Goal: Information Seeking & Learning: Learn about a topic

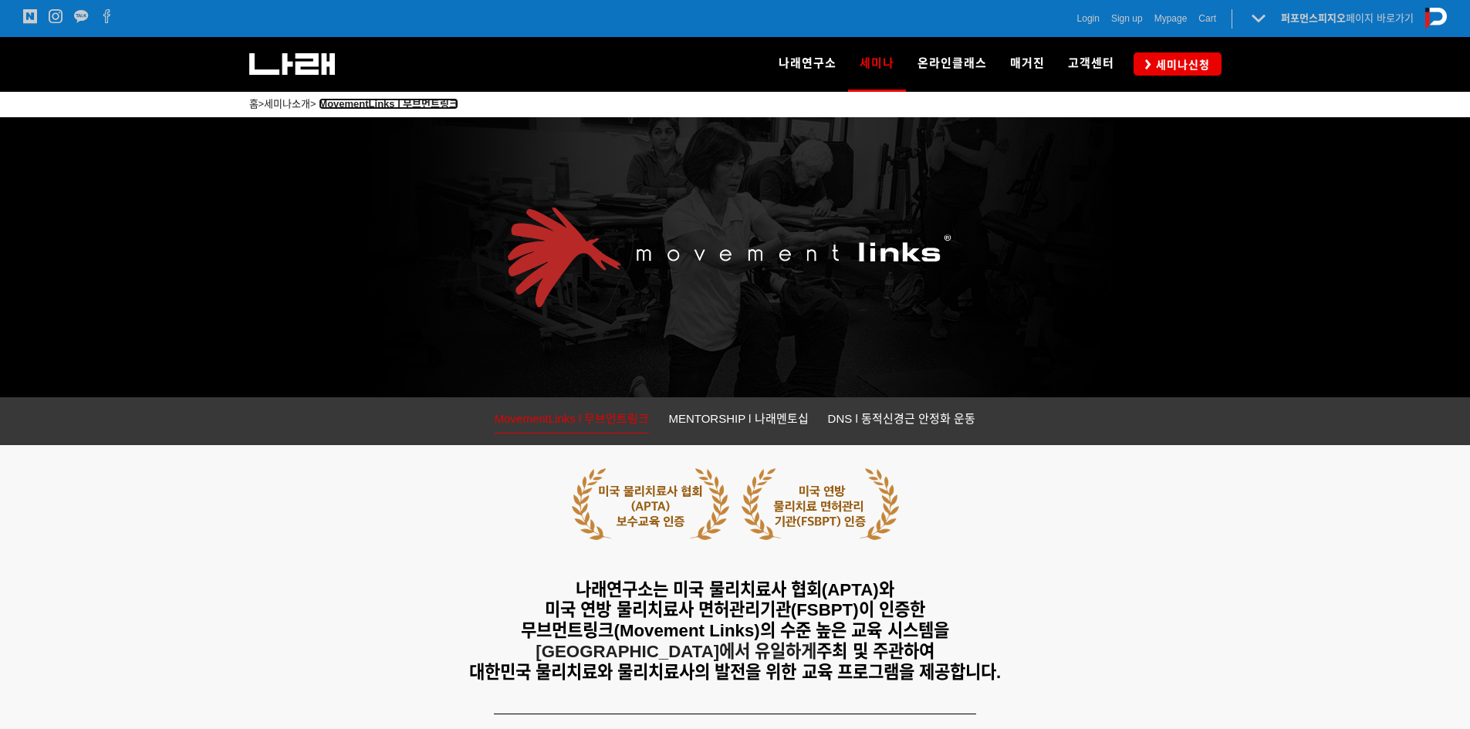
click at [438, 104] on strong "MovementLinks l 무브먼트링크" at bounding box center [389, 104] width 140 height 12
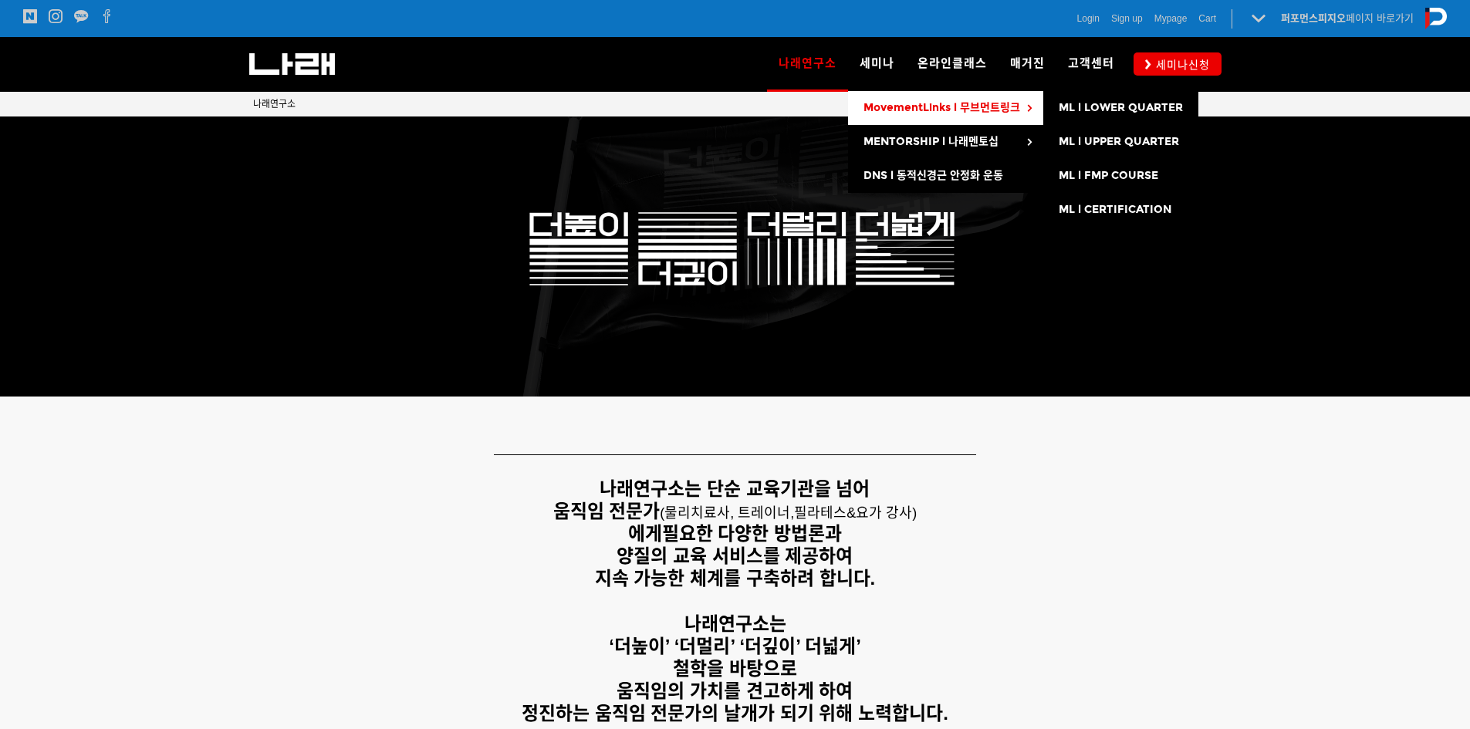
click at [1017, 107] on span "MovementLinks l 무브먼트링크" at bounding box center [942, 107] width 157 height 13
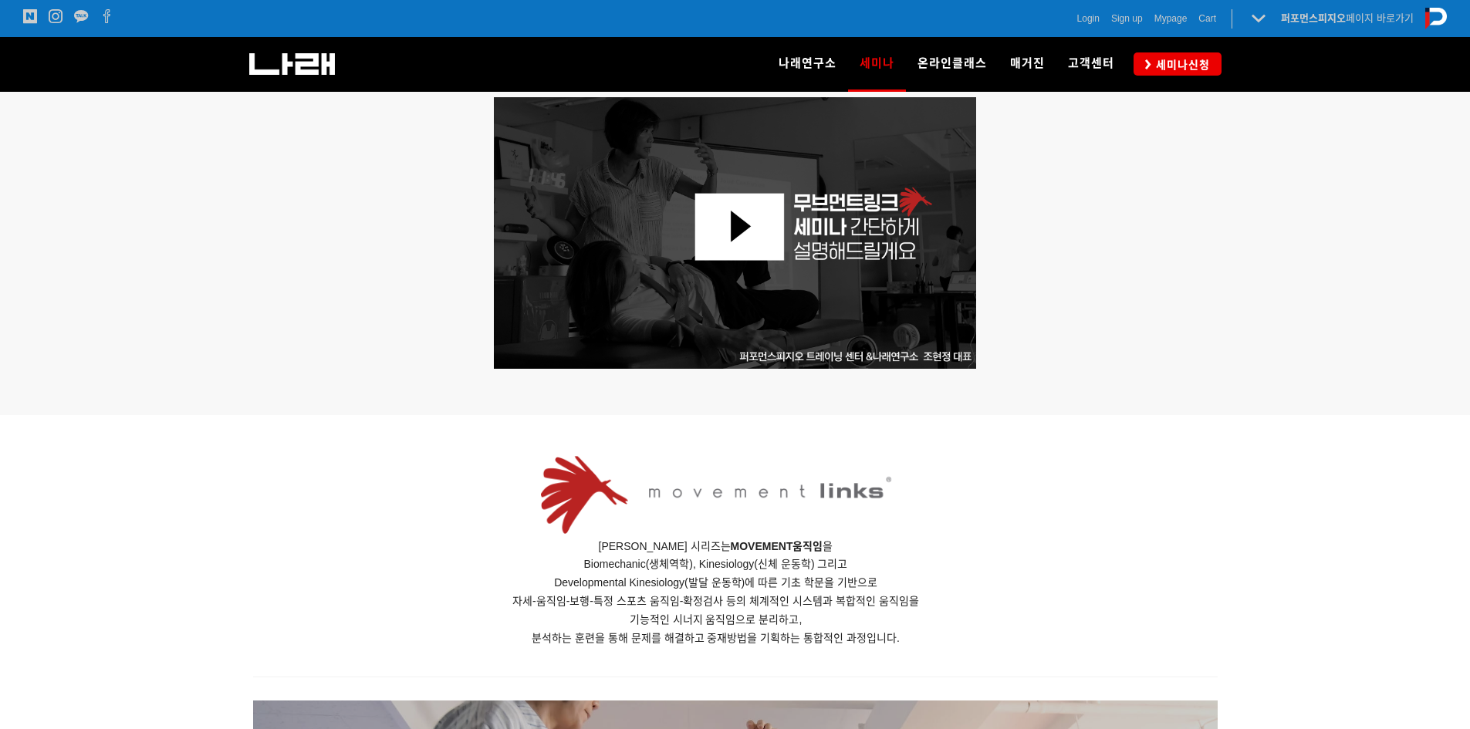
scroll to position [617, 0]
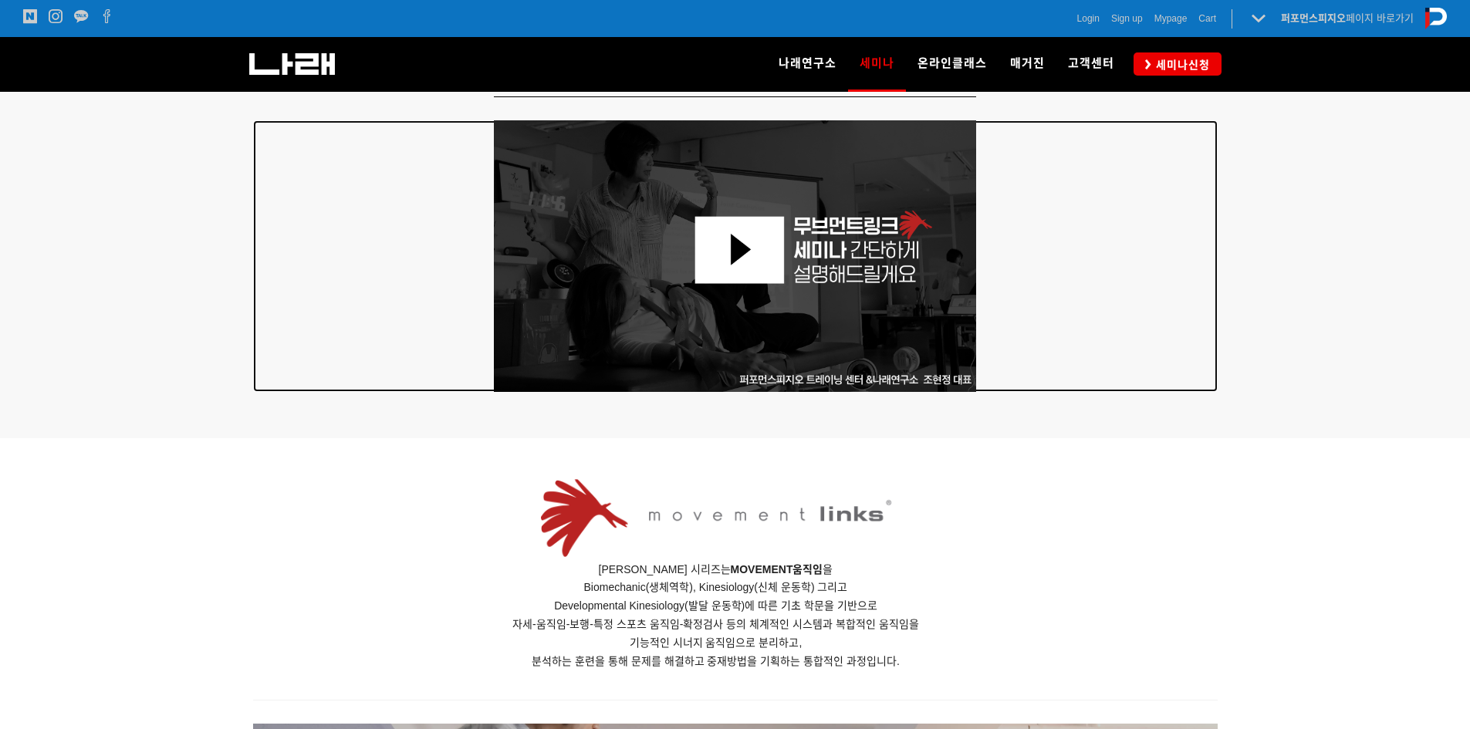
click at [695, 256] on img at bounding box center [735, 256] width 483 height 272
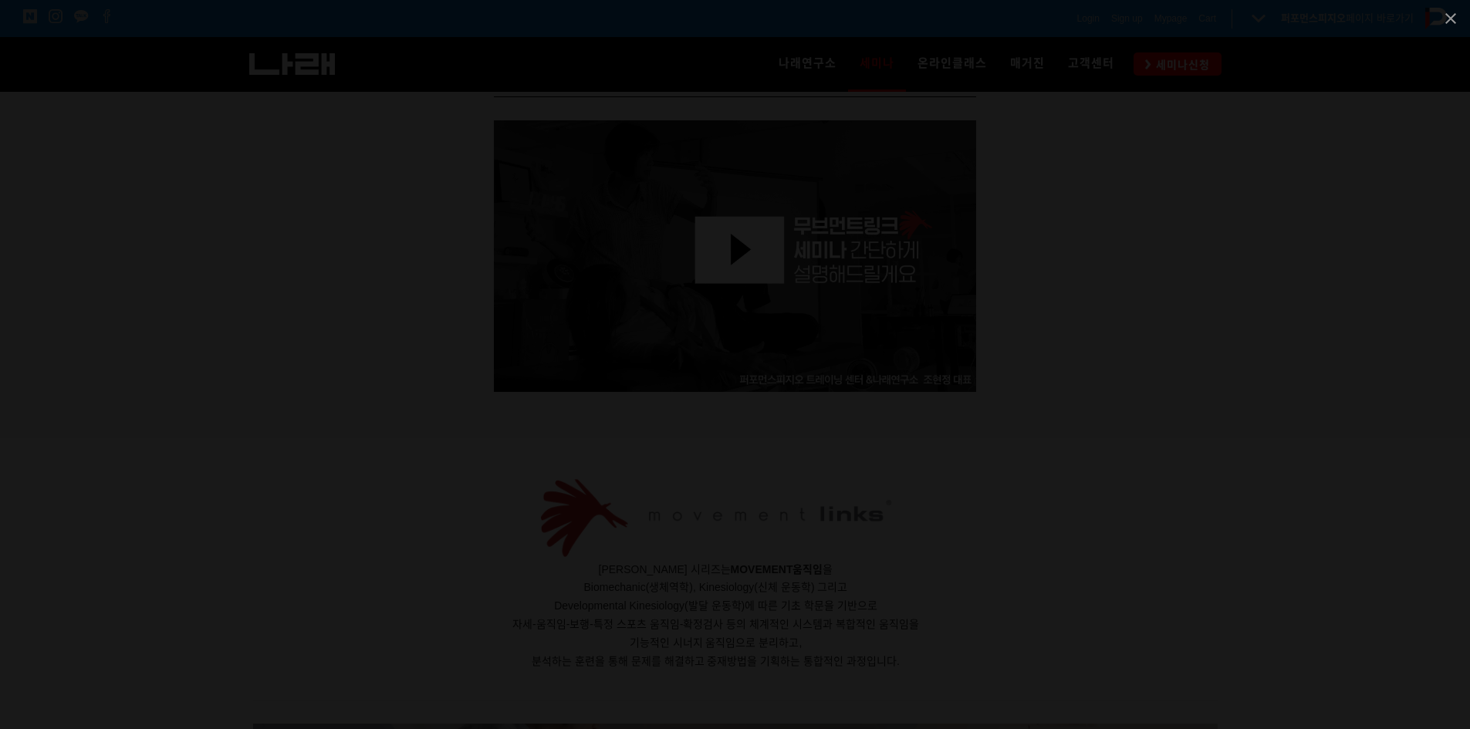
click at [1261, 364] on div at bounding box center [735, 364] width 1470 height 729
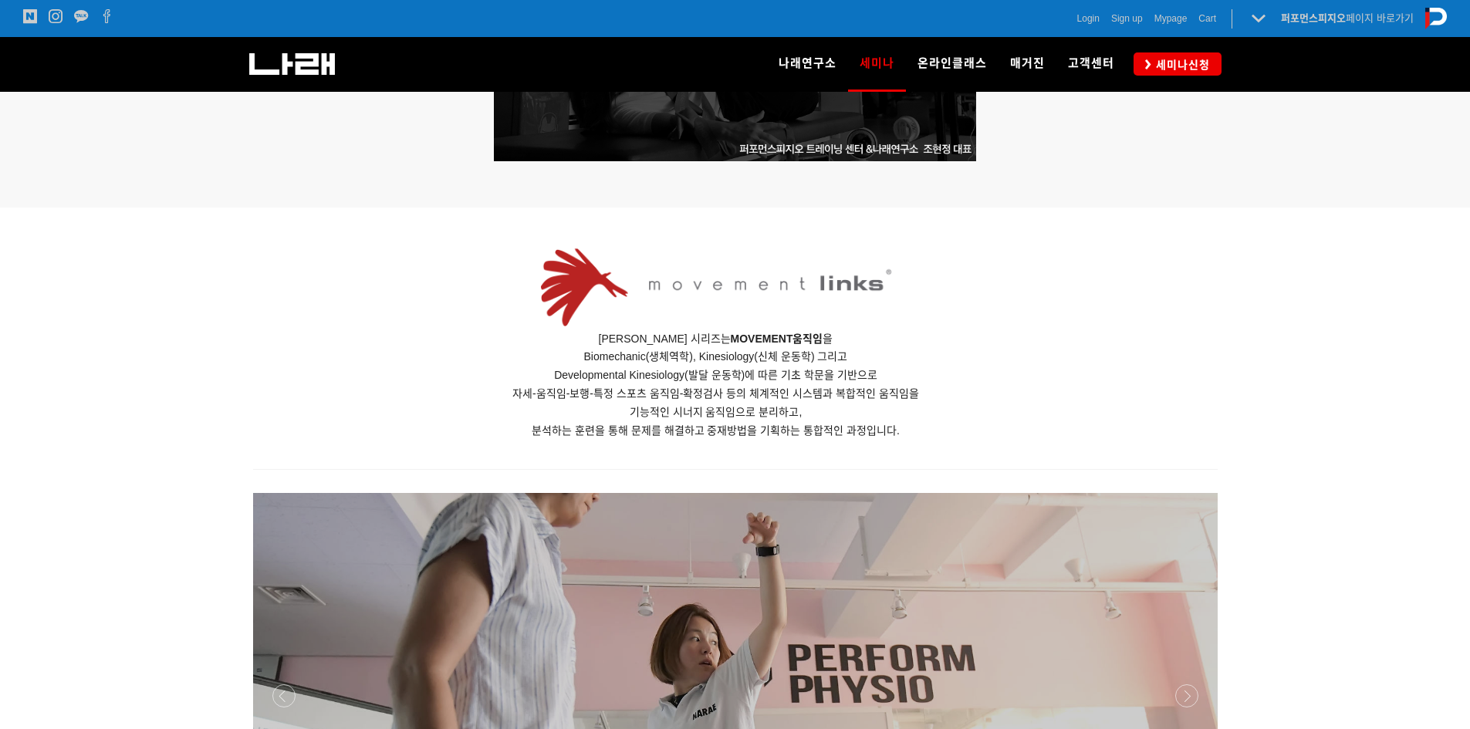
scroll to position [849, 0]
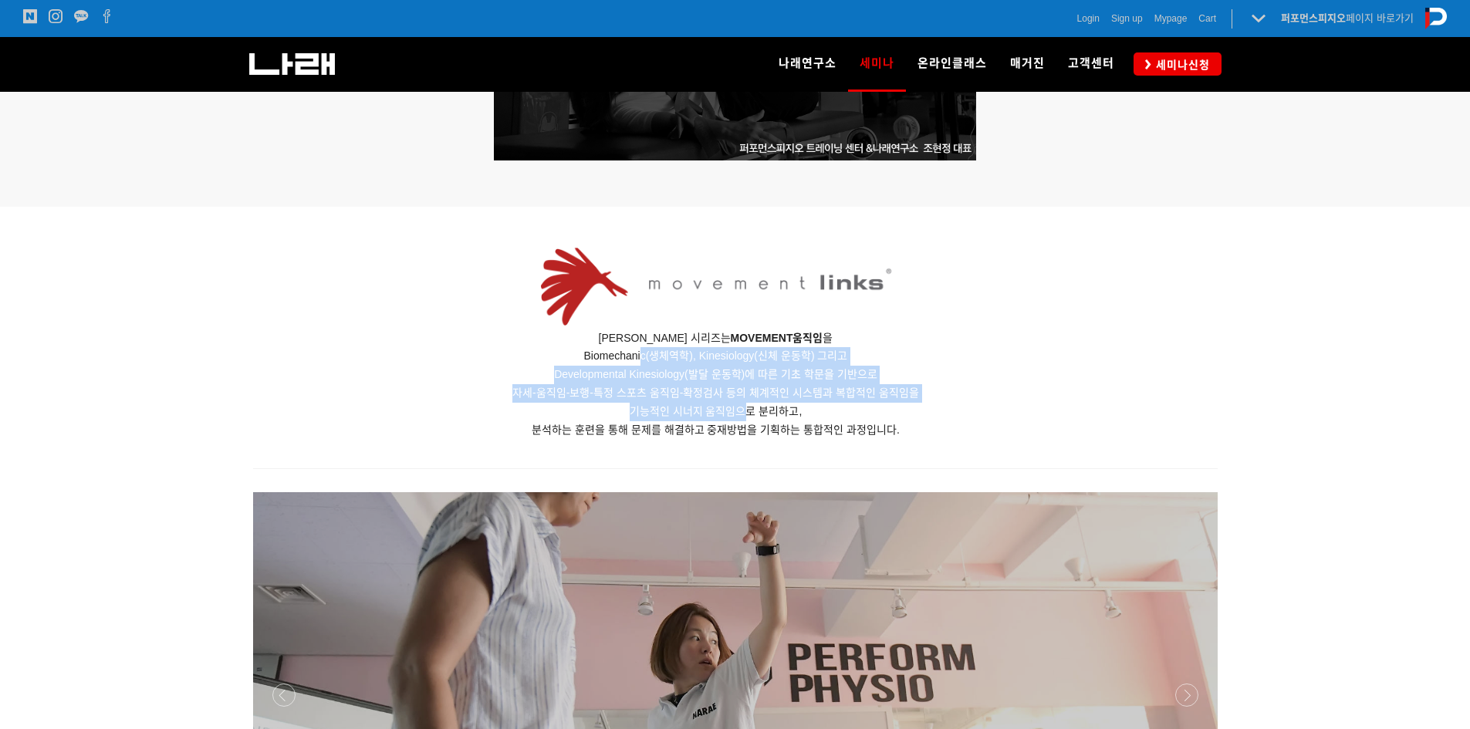
drag, startPoint x: 639, startPoint y: 352, endPoint x: 773, endPoint y: 416, distance: 148.1
click at [749, 414] on p "무브먼트링크 세미나 시리즈는 MOVEMENT 움직임 을 Biomechanic(생체역학), Kinesiology(신체 운동학) 그리고 Devel…" at bounding box center [716, 385] width 926 height 110
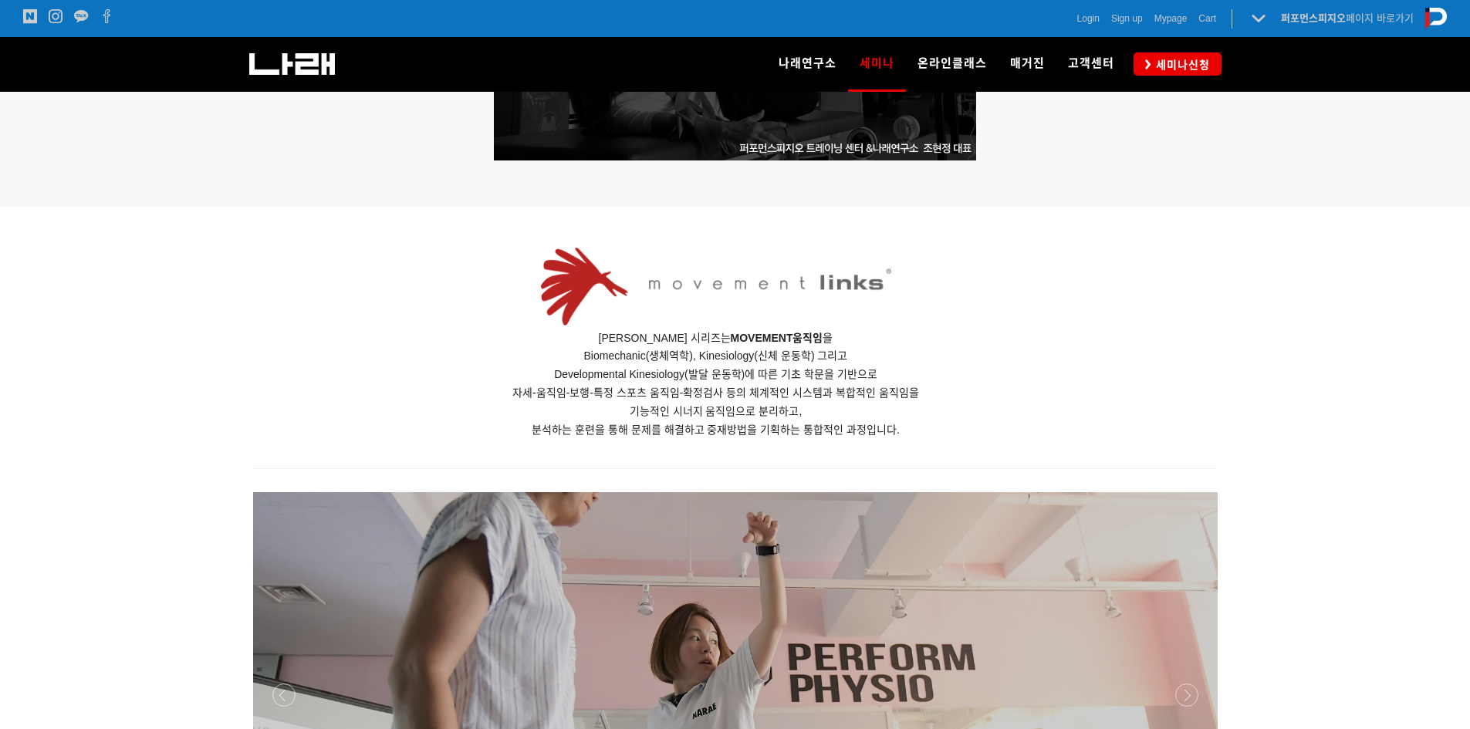
click at [793, 417] on span "기능적인 시너지 움직임으로 분리하고," at bounding box center [716, 411] width 173 height 12
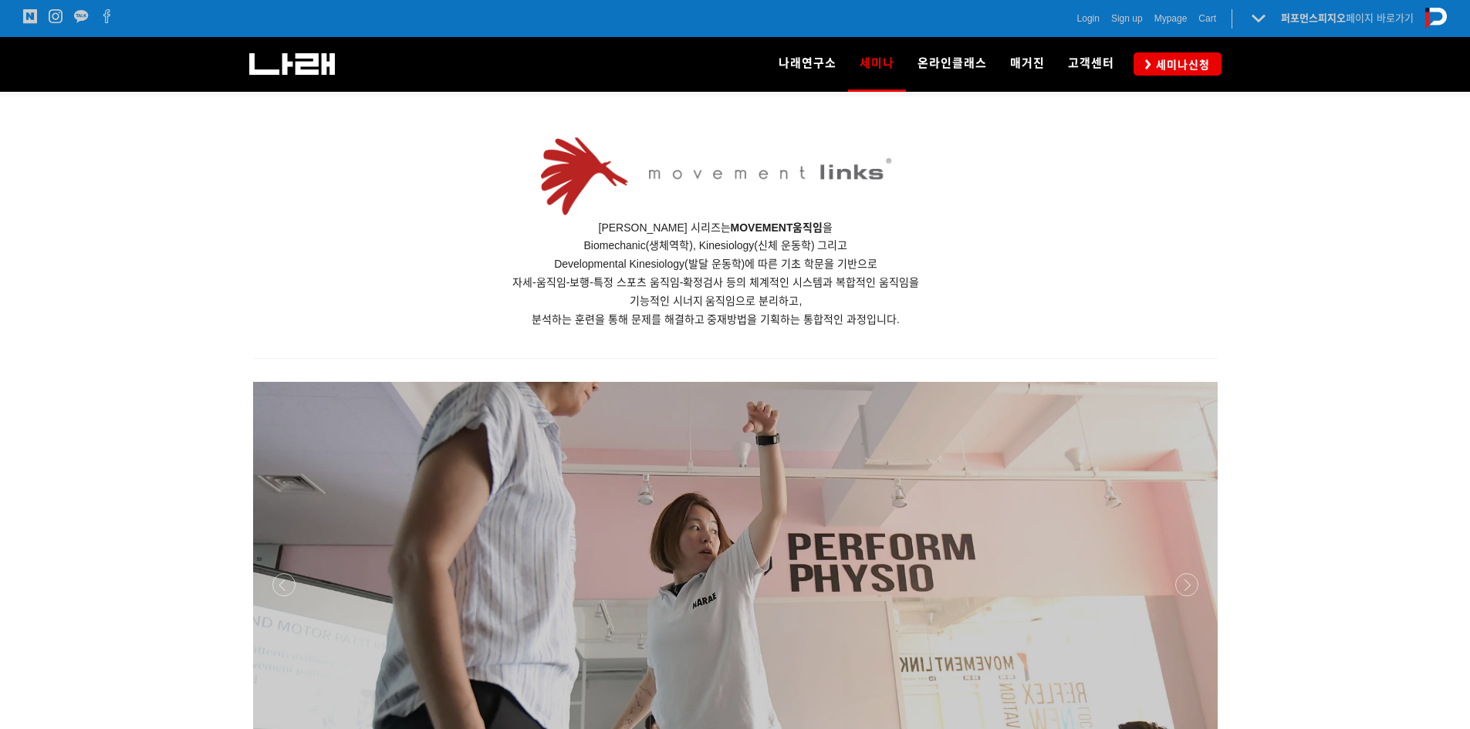
scroll to position [1235, 0]
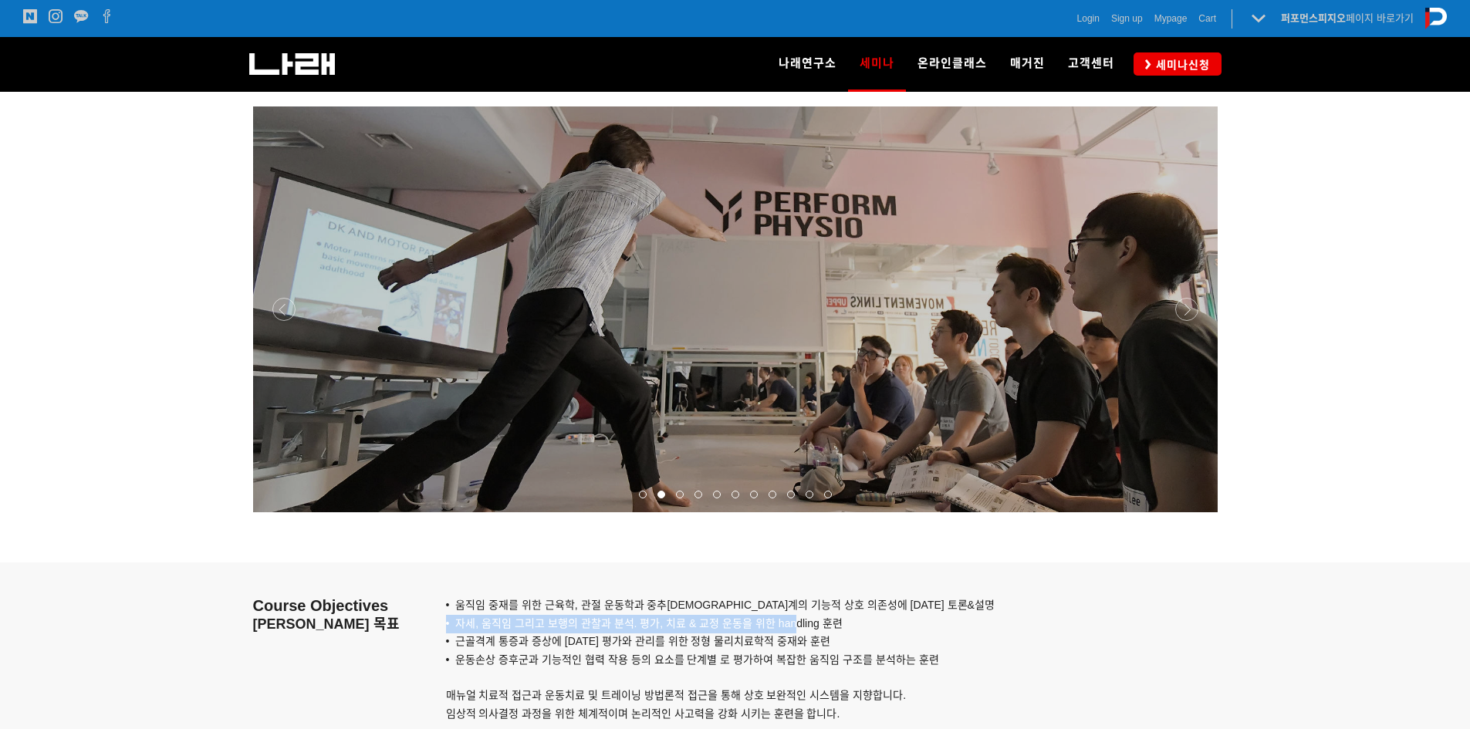
drag, startPoint x: 517, startPoint y: 619, endPoint x: 793, endPoint y: 624, distance: 275.6
click at [794, 631] on div "• 움직임 중재를 위한 근육학, 관절 운동학과 중추신경계의 기능적 상호 의존성에 대한 토론&설명 • 자세, 움직임 그리고 보행의 관찰과 분석.…" at bounding box center [832, 652] width 795 height 178
click at [796, 617] on span "• 자세, 움직임 그리고 보행의 관찰과 분석. 평가, 치료 & 교정 운동을 위한 handling 훈련" at bounding box center [644, 623] width 397 height 12
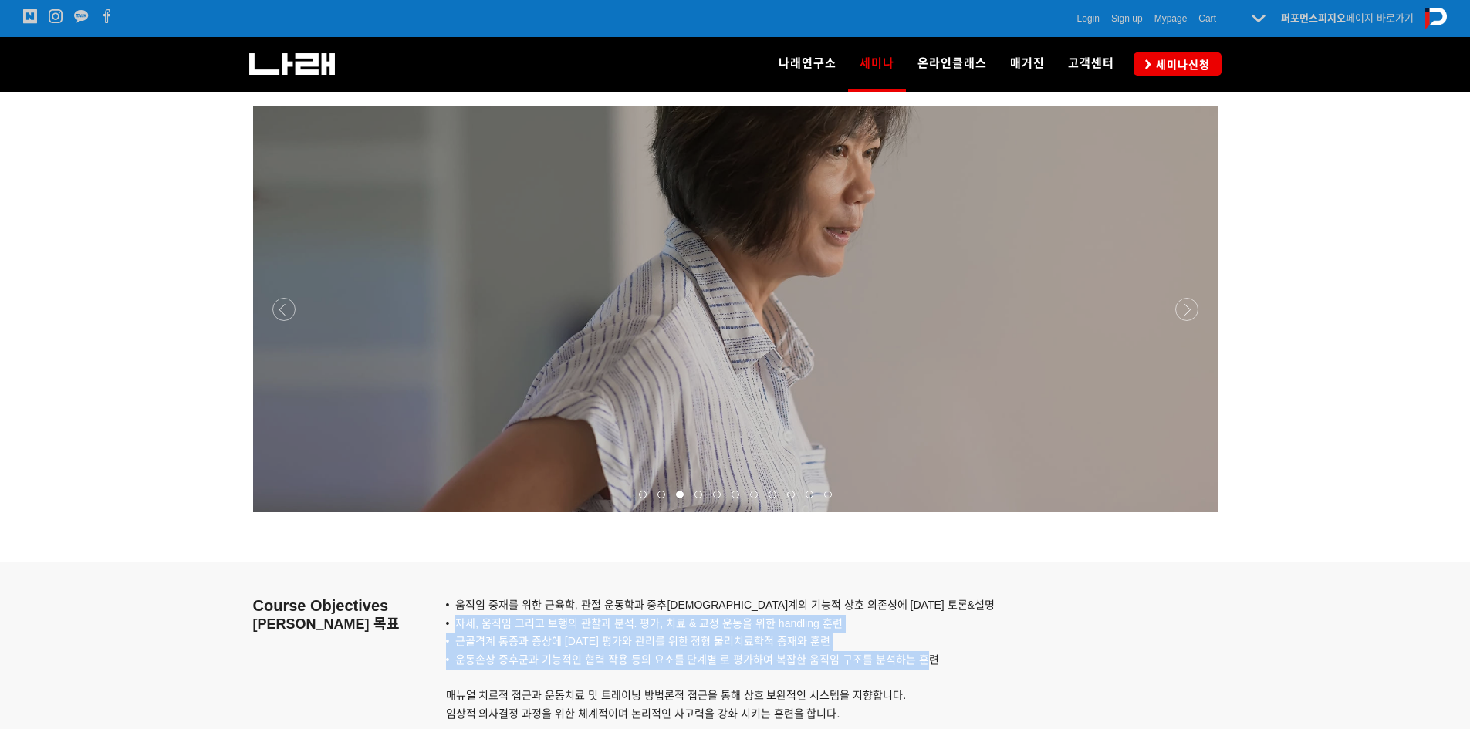
drag, startPoint x: 455, startPoint y: 627, endPoint x: 928, endPoint y: 658, distance: 474.1
click at [929, 658] on div "• 움직임 중재를 위한 근육학, 관절 운동학과 중추신경계의 기능적 상호 의존성에 대한 토론&설명 • 자세, 움직임 그리고 보행의 관찰과 분석.…" at bounding box center [812, 652] width 733 height 178
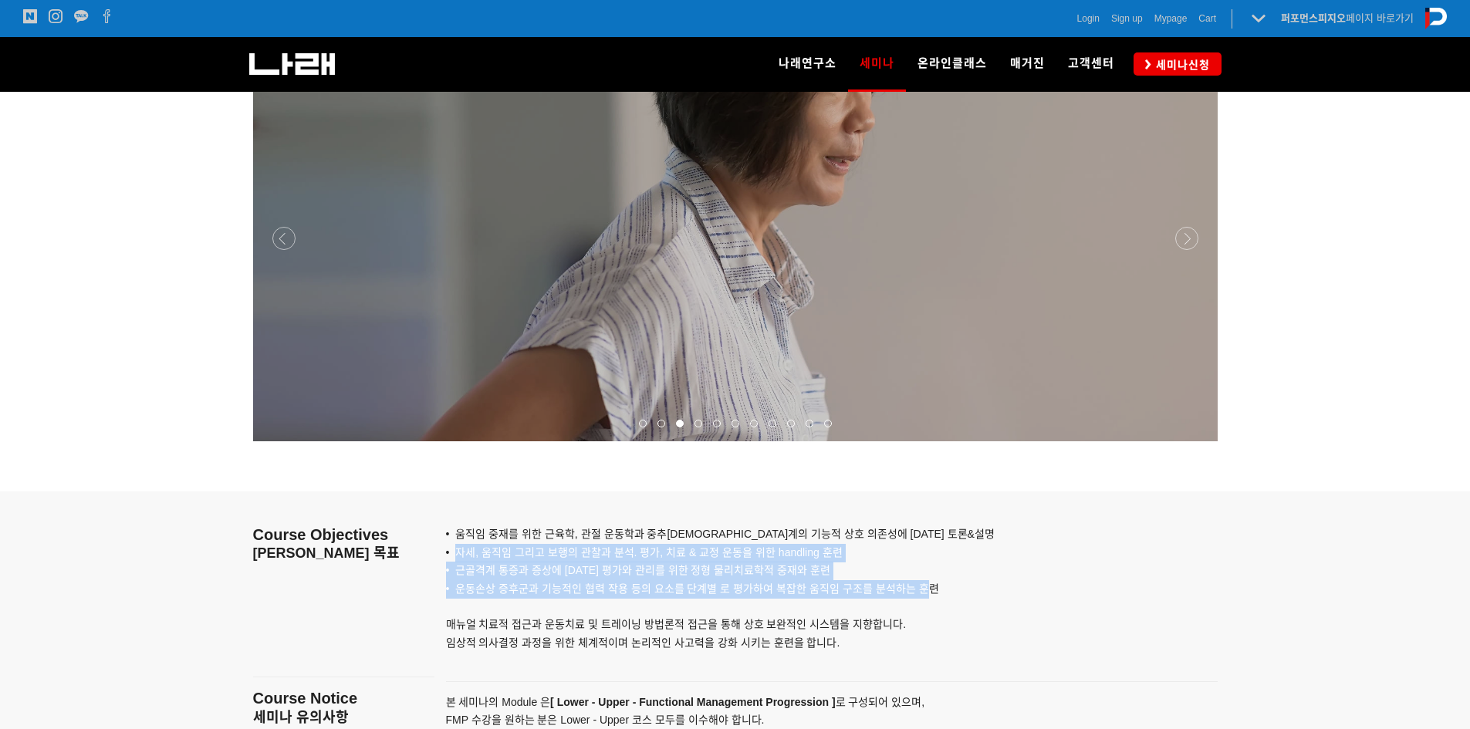
scroll to position [1312, 0]
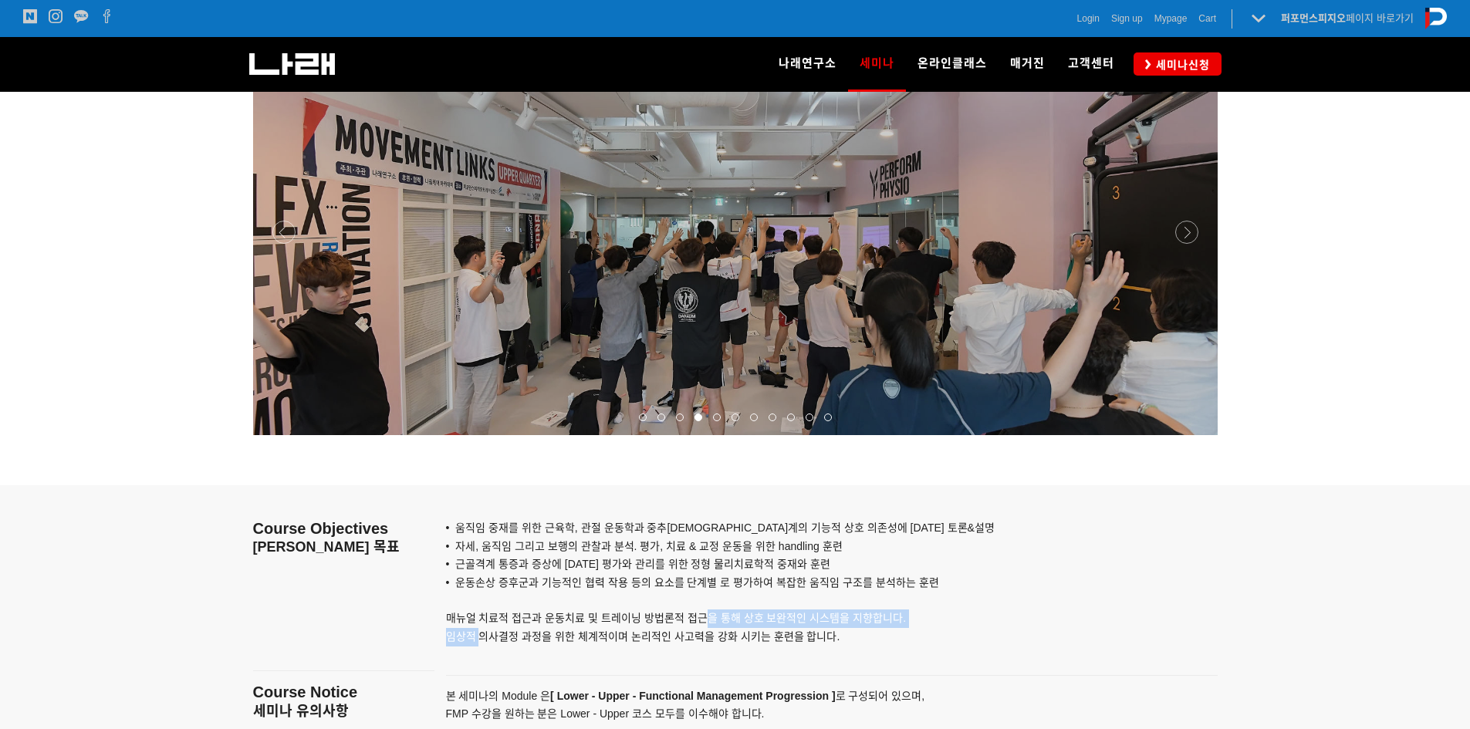
drag, startPoint x: 478, startPoint y: 628, endPoint x: 743, endPoint y: 625, distance: 264.7
click at [705, 625] on p "• 운동손상 증후군과 기능적인 협력 작용 등의 요소를 단계별 로 평가하여 복잡한 움직임 구조를 분석하는 훈련 매뉴얼 치료적 접근과 운동치료 및…" at bounding box center [812, 610] width 733 height 72
click at [744, 625] on p "• 운동손상 증후군과 기능적인 협력 작용 등의 요소를 단계별 로 평가하여 복잡한 움직임 구조를 분석하는 훈련 매뉴얼 치료적 접근과 운동치료 및…" at bounding box center [812, 610] width 733 height 72
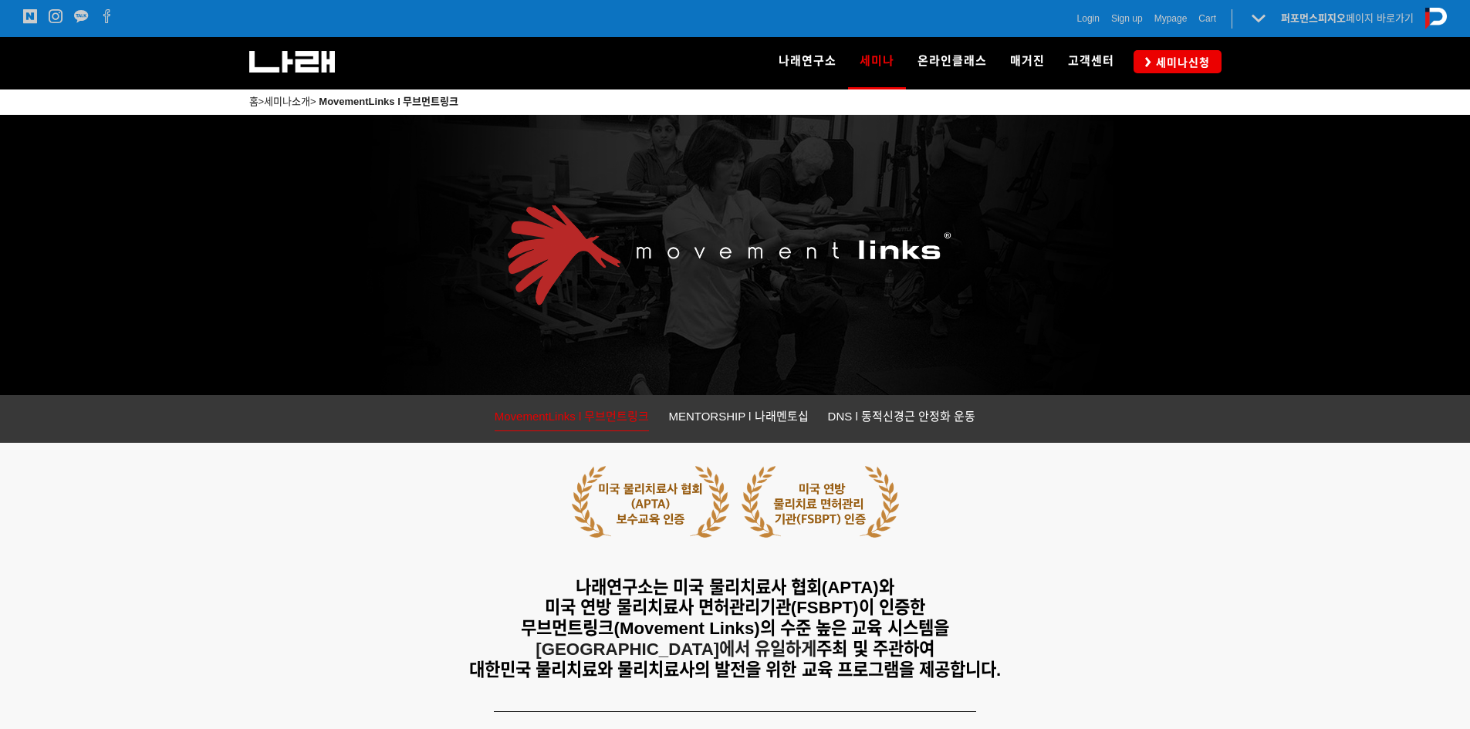
scroll to position [0, 0]
